Goal: Task Accomplishment & Management: Manage account settings

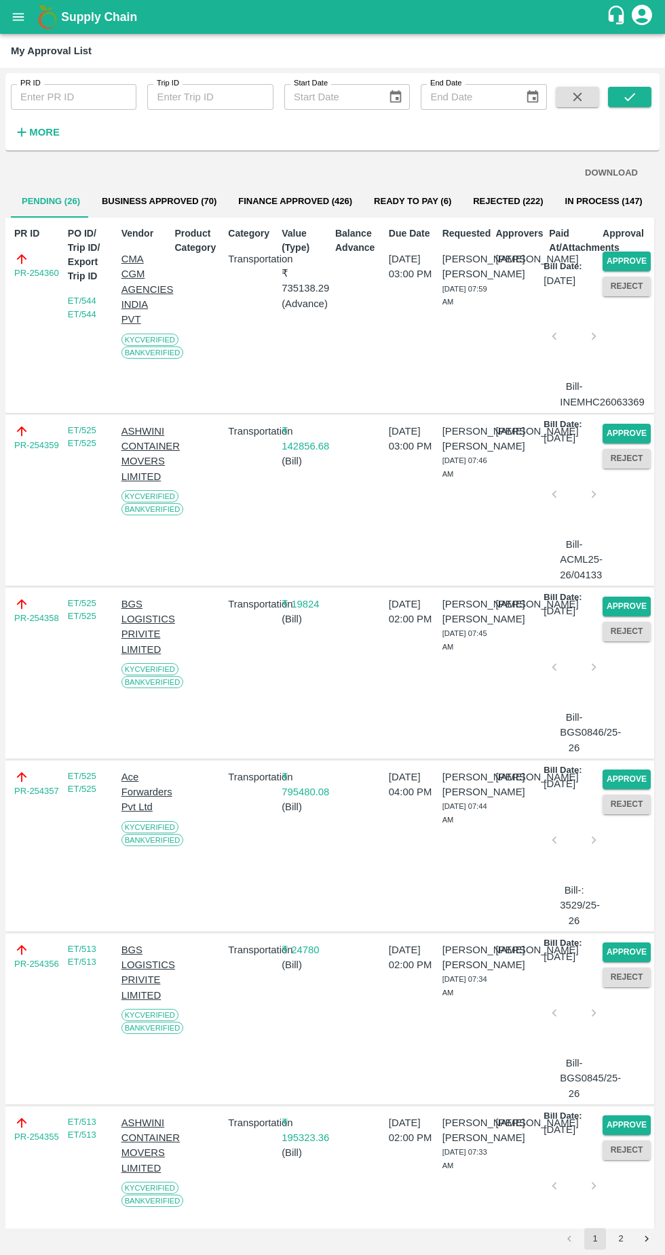
click at [631, 265] on button "Approve" at bounding box center [626, 262] width 48 height 20
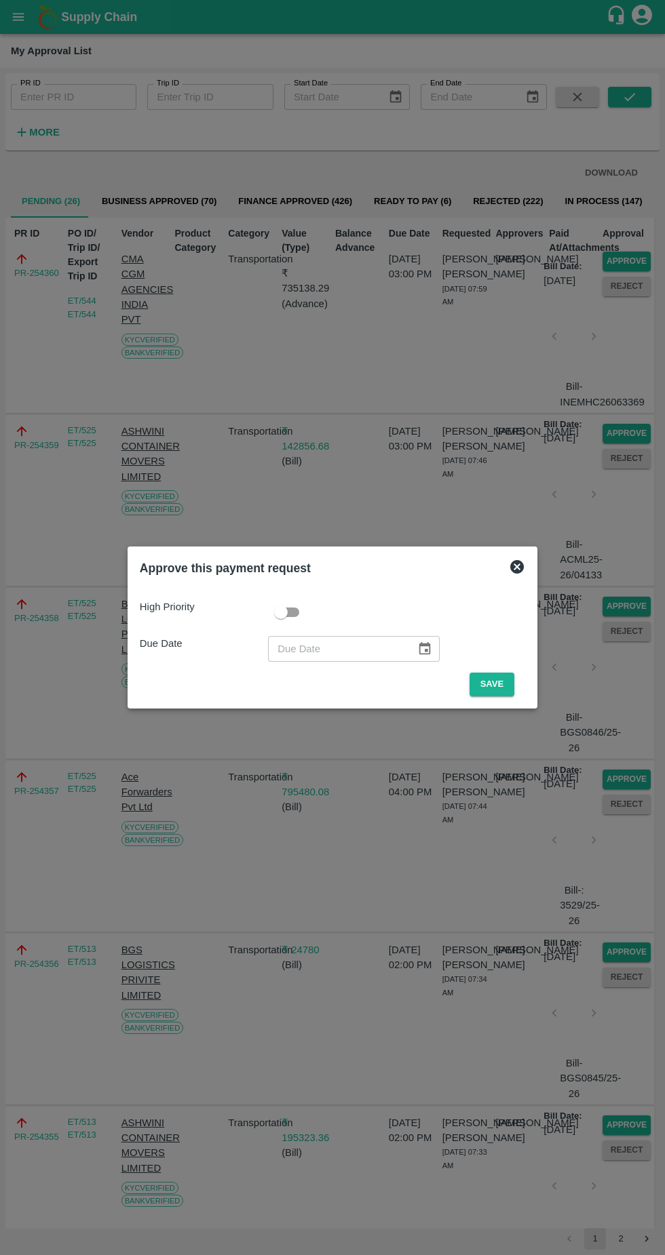
click at [503, 680] on button "Save" at bounding box center [491, 685] width 45 height 24
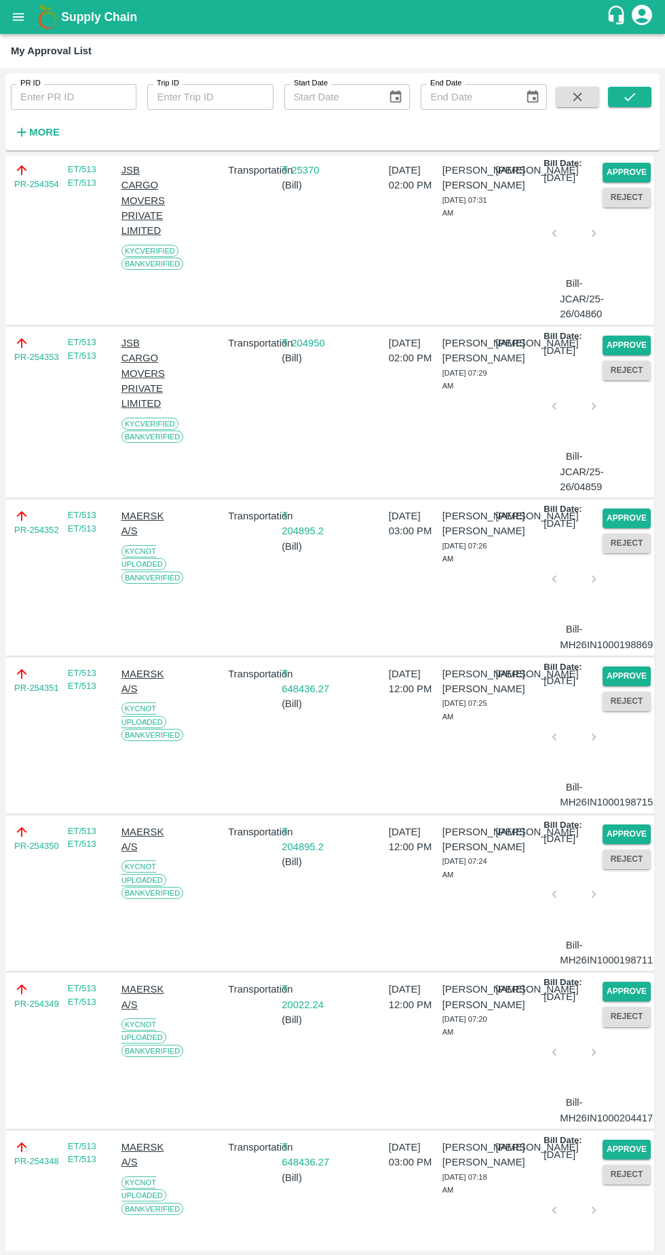
scroll to position [969, 0]
click at [617, 528] on button "Approve" at bounding box center [626, 518] width 48 height 20
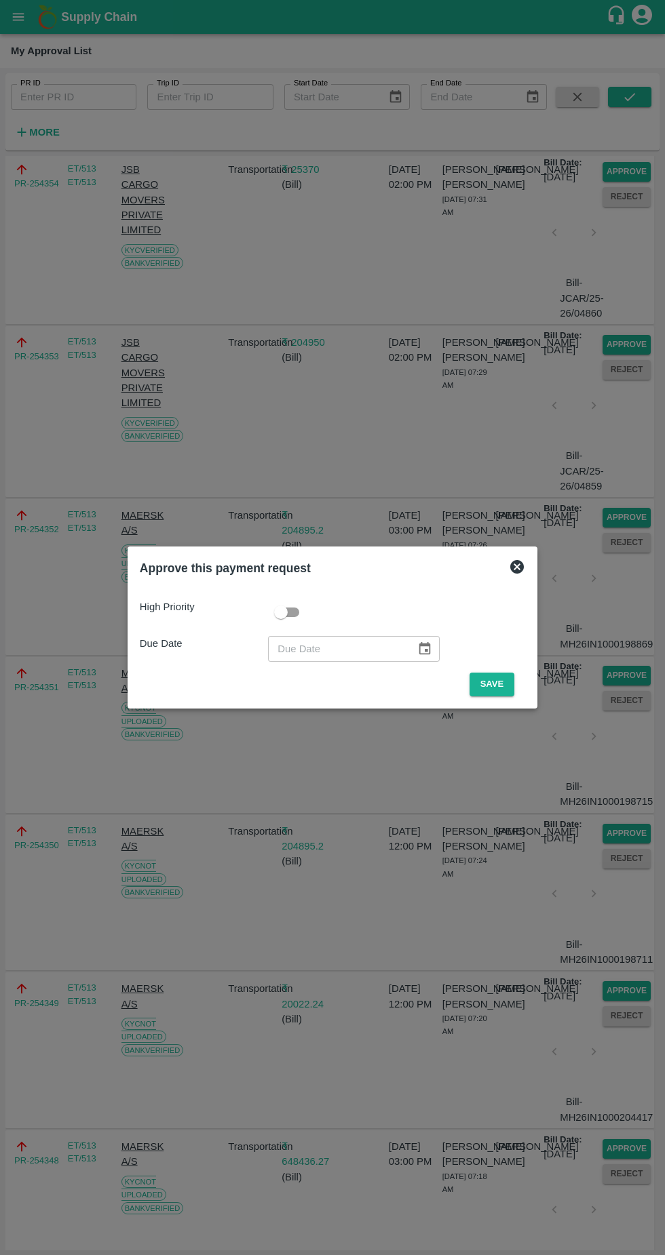
click at [492, 682] on button "Save" at bounding box center [491, 685] width 45 height 24
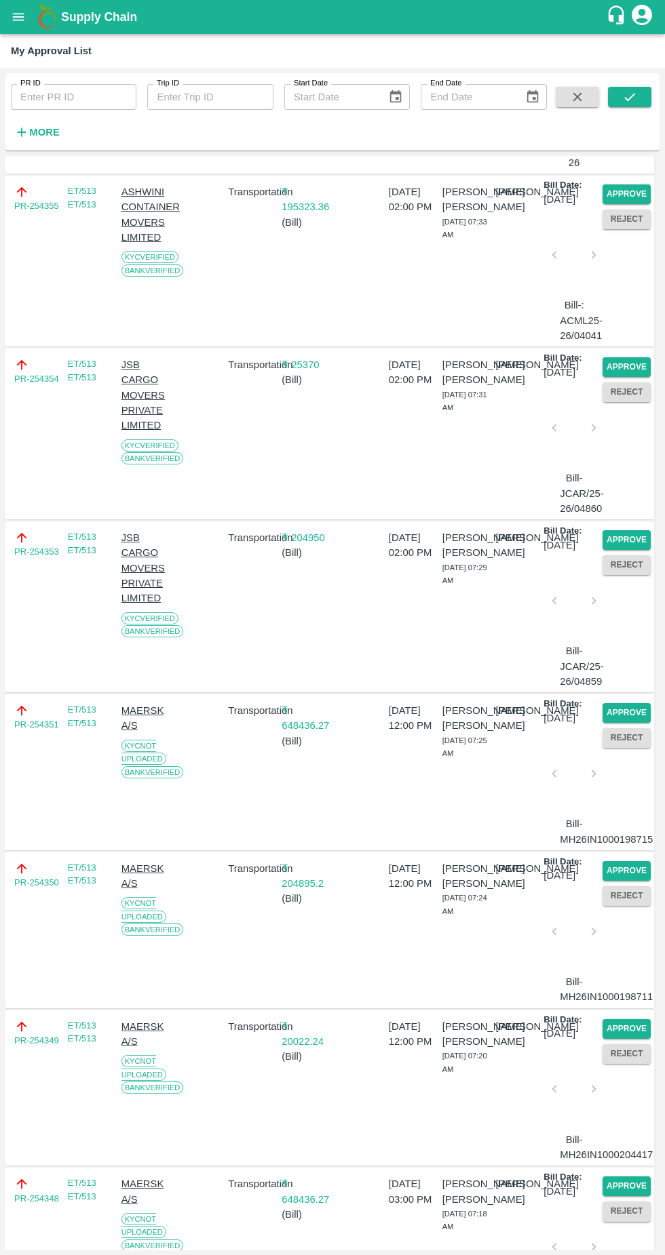
scroll to position [792, 0]
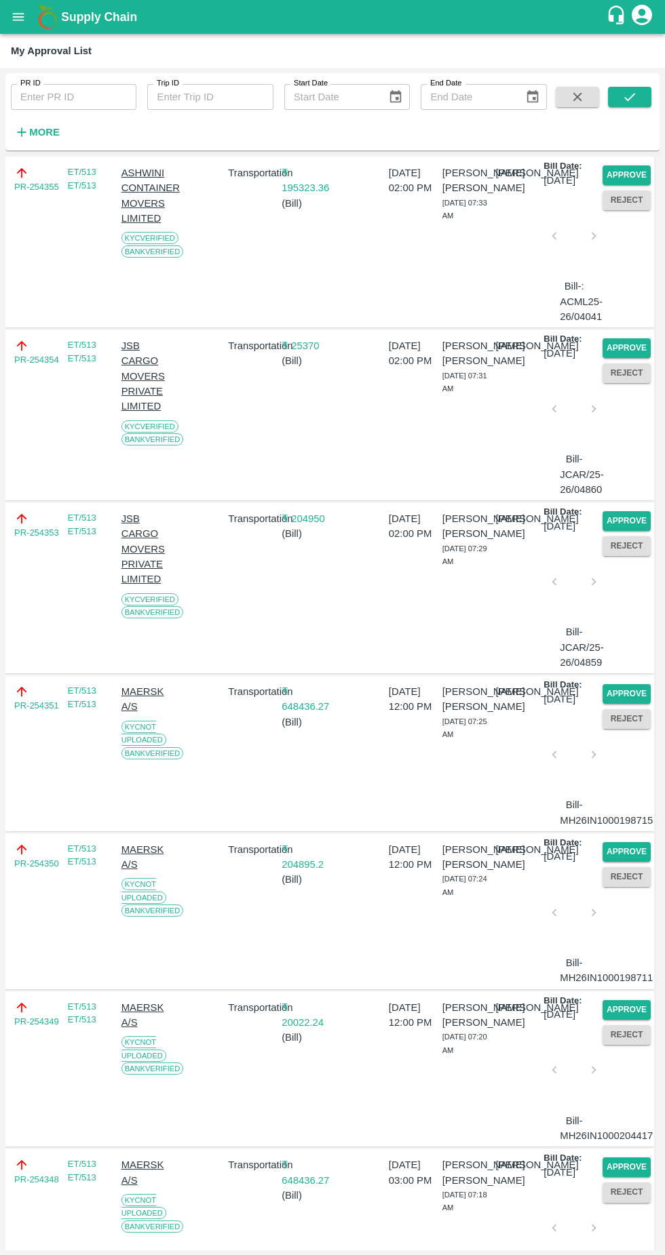
click at [620, 704] on button "Approve" at bounding box center [626, 694] width 48 height 20
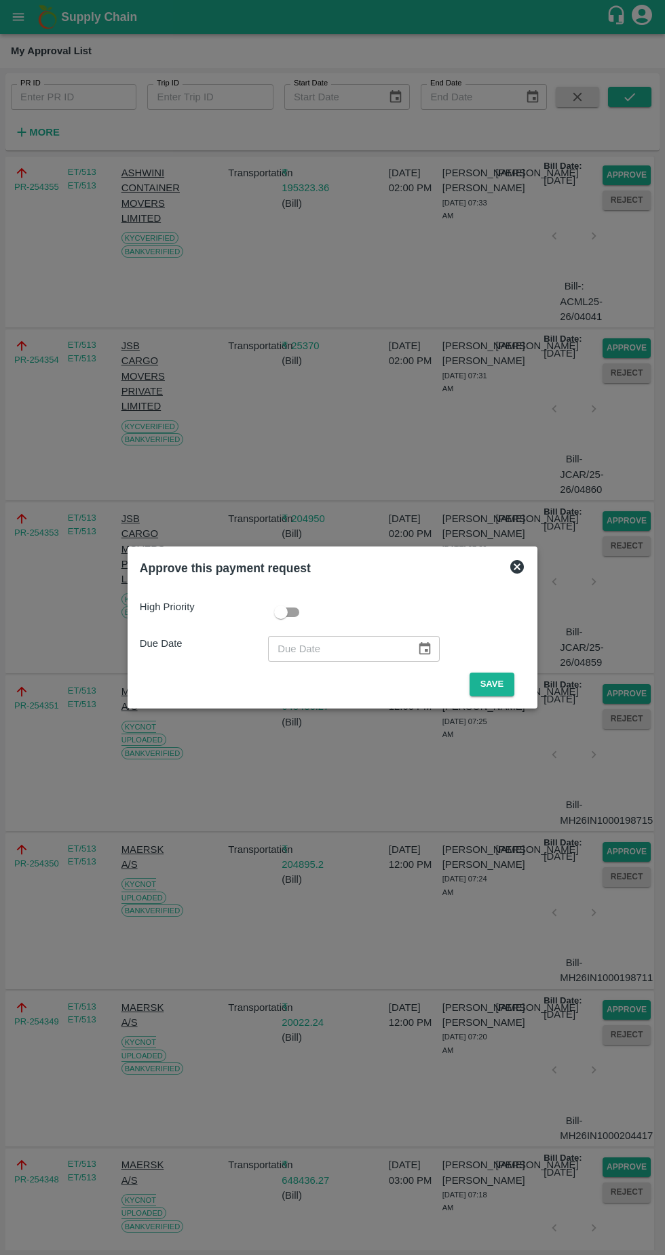
click at [494, 686] on button "Save" at bounding box center [491, 685] width 45 height 24
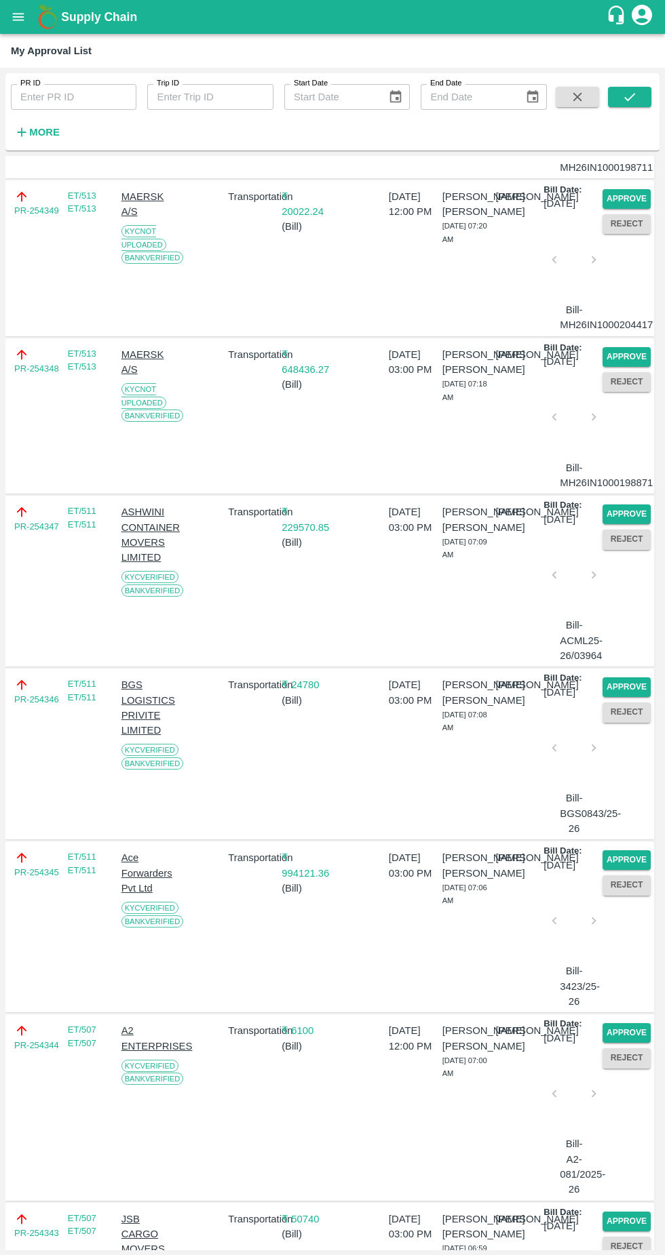
scroll to position [1449, 0]
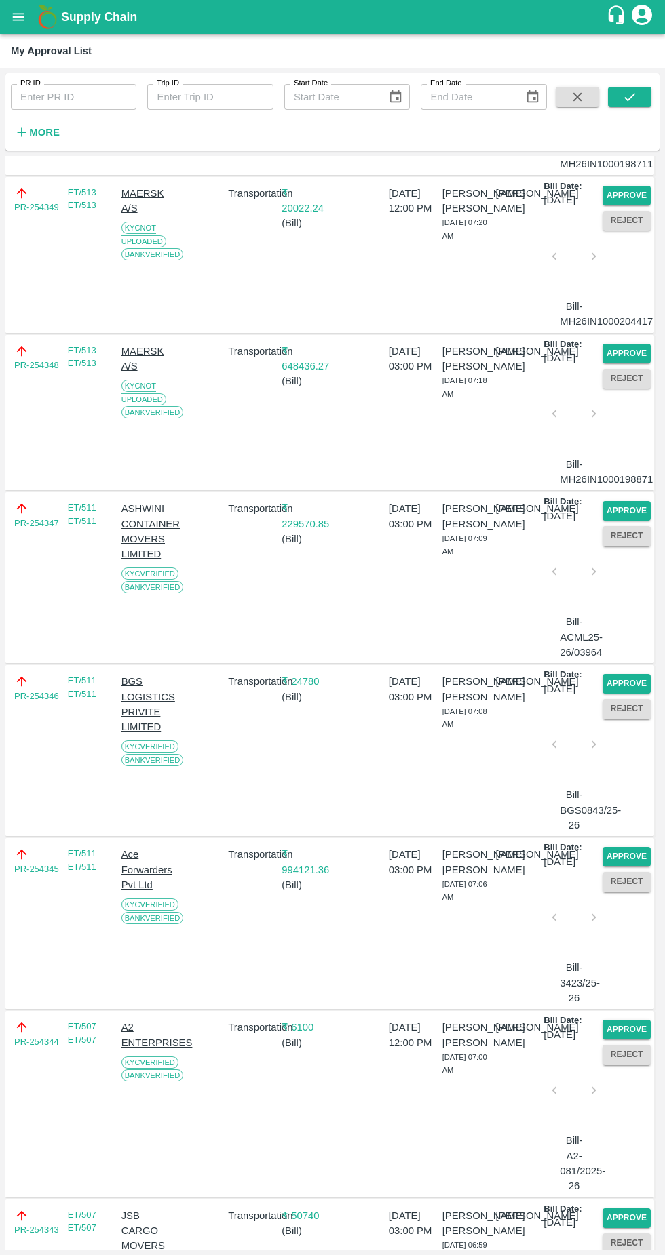
click at [618, 364] on button "Approve" at bounding box center [626, 354] width 48 height 20
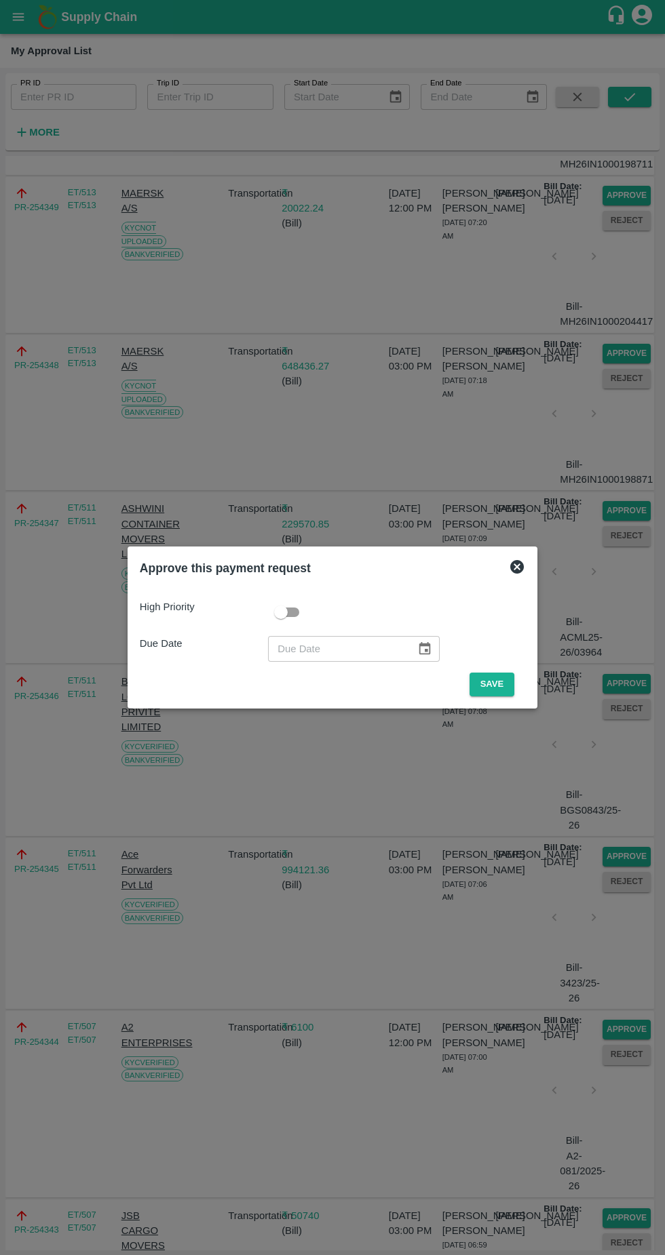
click at [495, 684] on button "Save" at bounding box center [491, 685] width 45 height 24
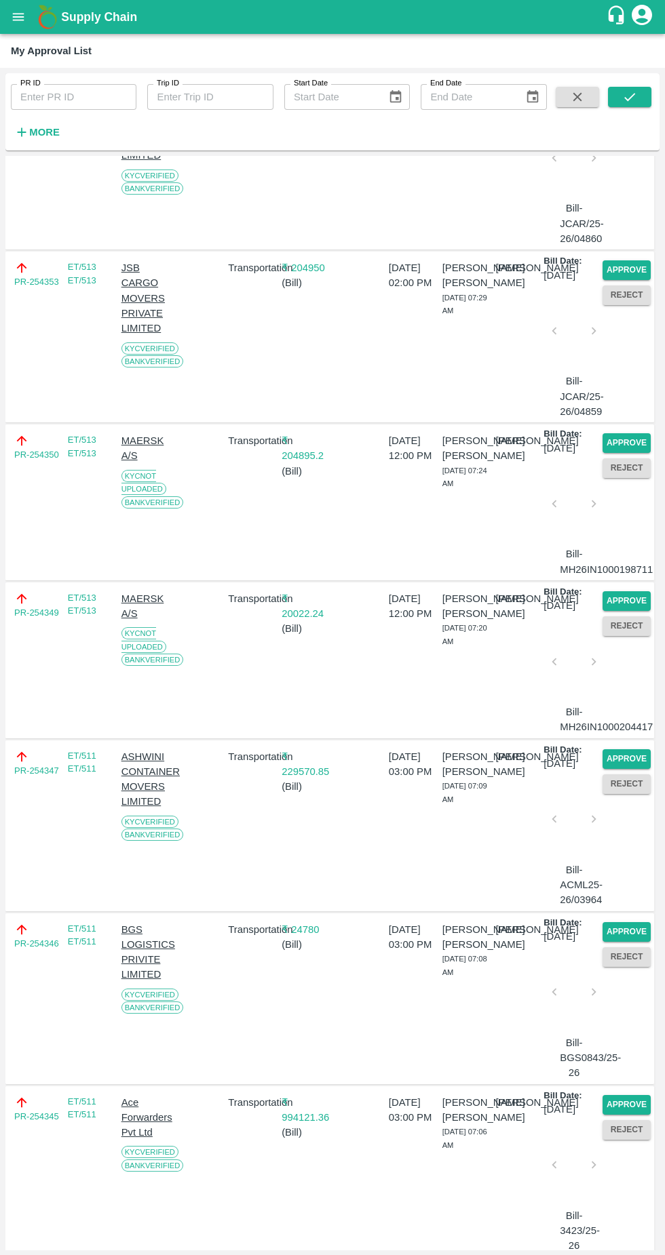
scroll to position [1058, 0]
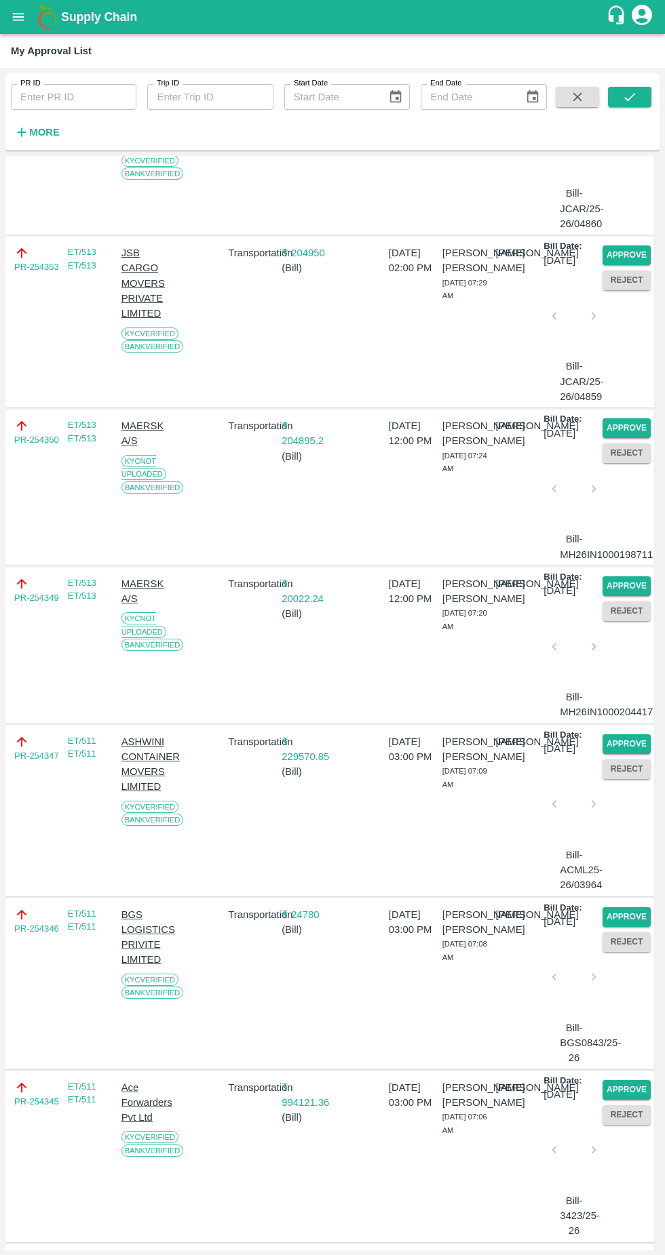
click at [620, 596] on button "Approve" at bounding box center [626, 587] width 48 height 20
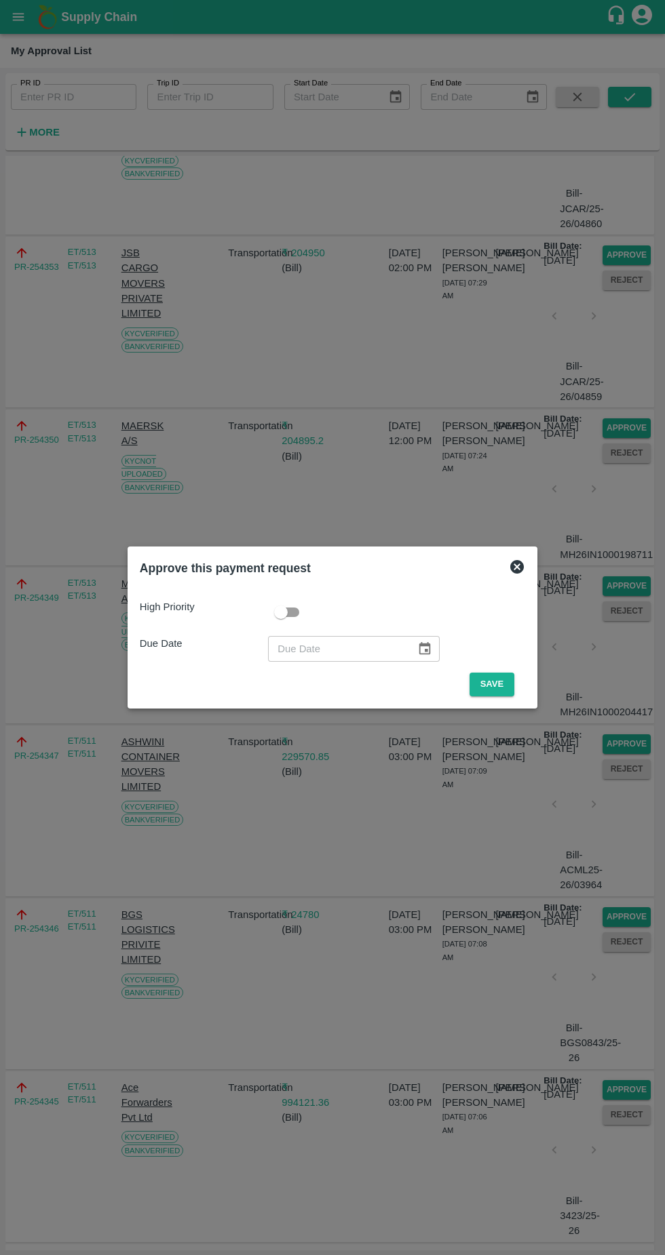
click at [494, 684] on button "Save" at bounding box center [491, 685] width 45 height 24
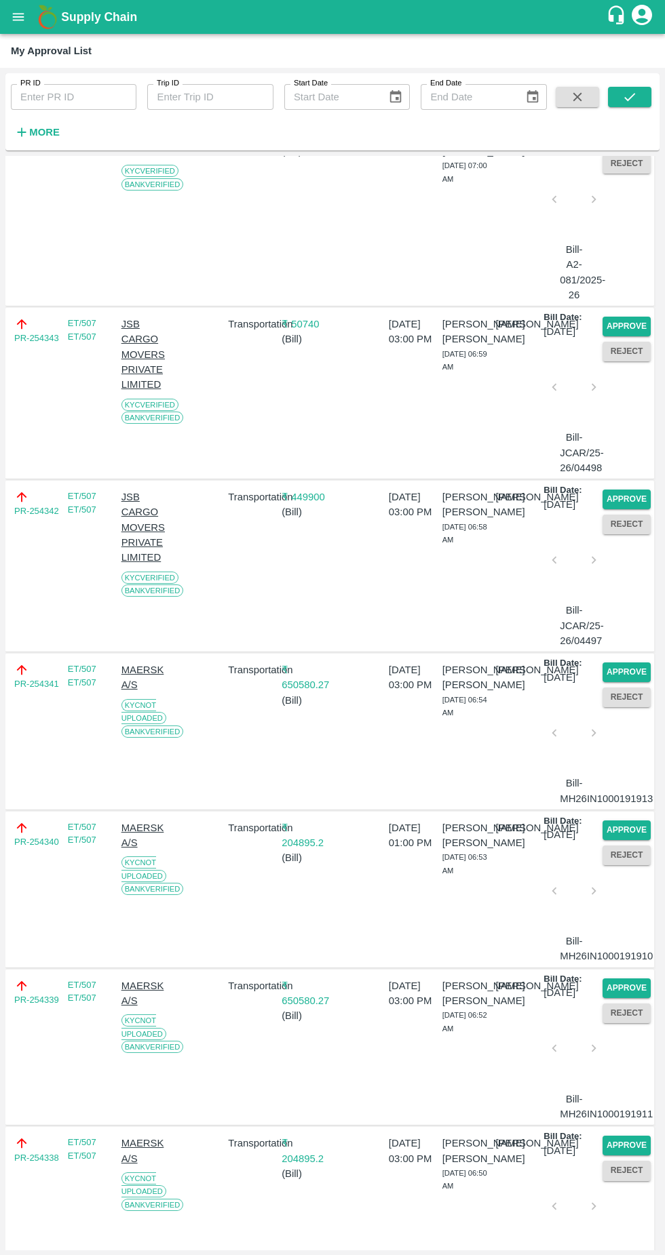
scroll to position [1984, 0]
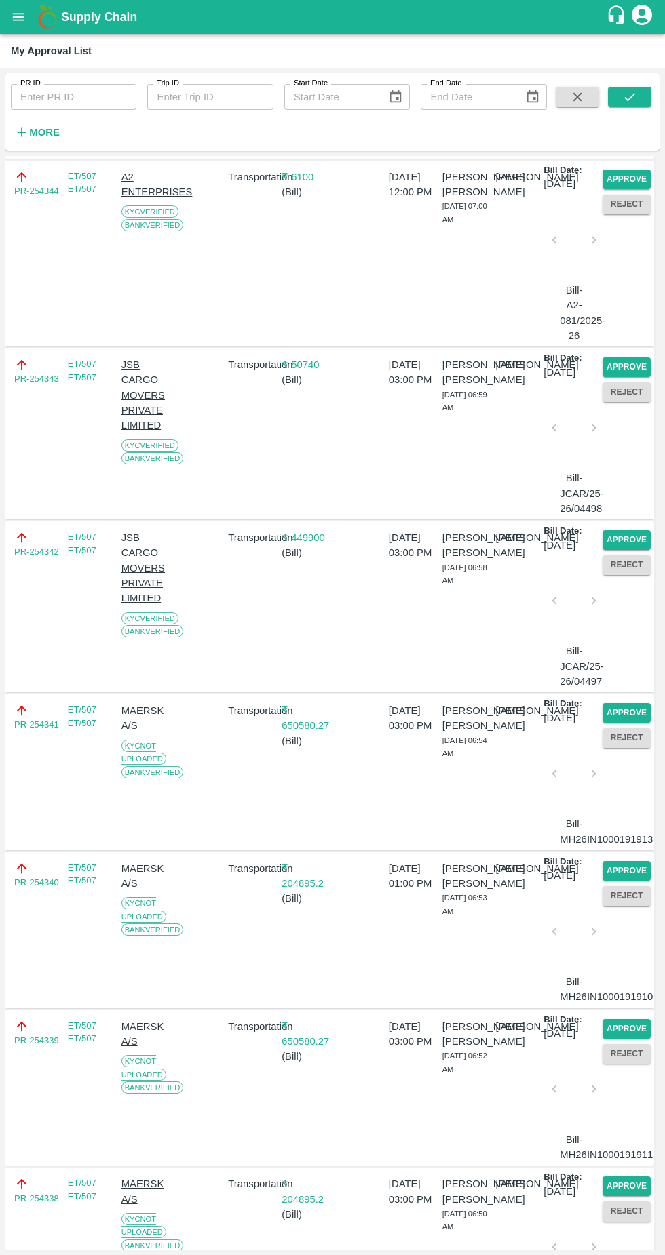
click at [616, 189] on button "Approve" at bounding box center [626, 180] width 48 height 20
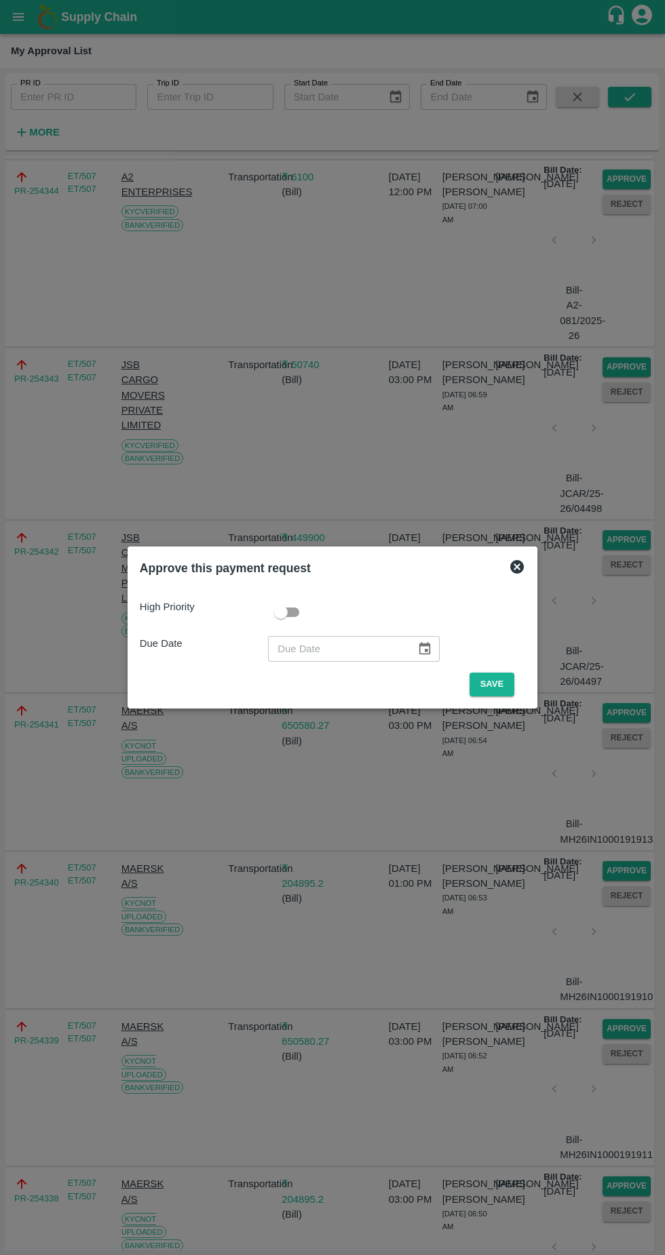
click at [495, 684] on button "Save" at bounding box center [491, 685] width 45 height 24
